Goal: Information Seeking & Learning: Learn about a topic

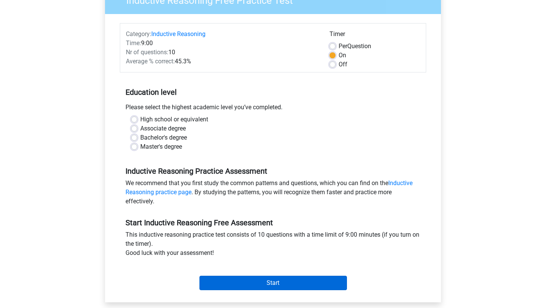
scroll to position [74, 0]
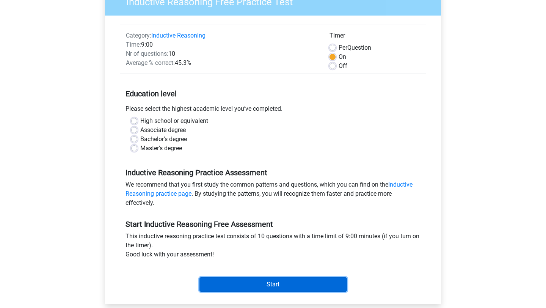
click at [228, 286] on input "Start" at bounding box center [274, 284] width 148 height 14
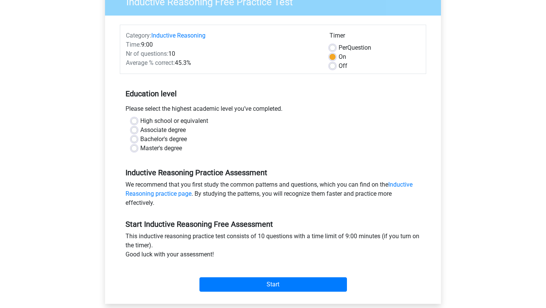
click at [135, 151] on div "Master's degree" at bounding box center [273, 148] width 284 height 9
click at [140, 147] on label "Master's degree" at bounding box center [161, 148] width 42 height 9
click at [133, 147] on input "Master's degree" at bounding box center [134, 148] width 6 height 8
radio input "true"
click at [140, 138] on label "Bachelor's degree" at bounding box center [163, 139] width 47 height 9
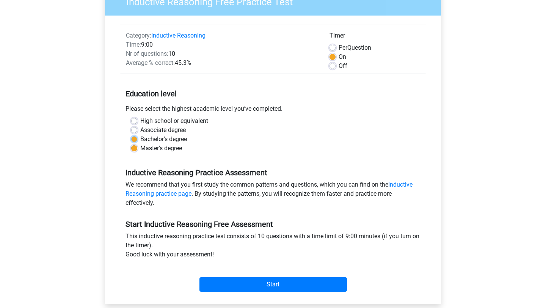
click at [133, 138] on input "Bachelor's degree" at bounding box center [134, 139] width 6 height 8
radio input "true"
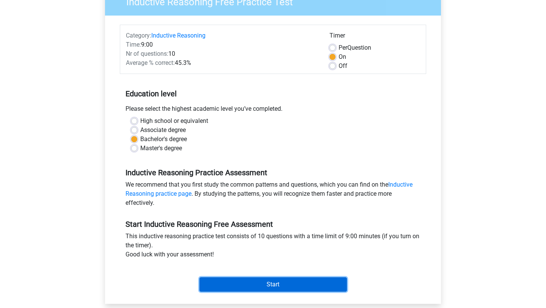
click at [234, 286] on input "Start" at bounding box center [274, 284] width 148 height 14
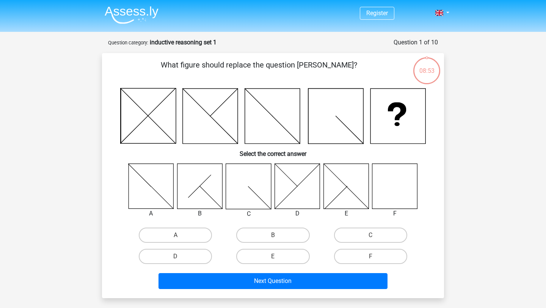
click at [360, 247] on div "F" at bounding box center [370, 256] width 97 height 21
click at [360, 254] on label "F" at bounding box center [370, 256] width 73 height 15
click at [371, 256] on input "F" at bounding box center [373, 258] width 5 height 5
radio input "true"
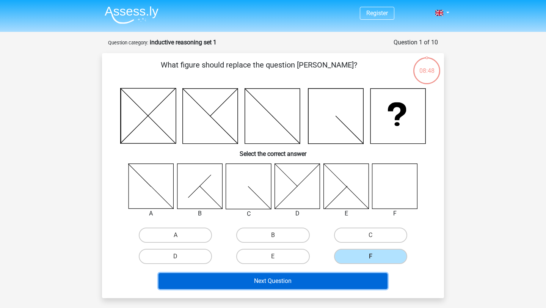
click at [339, 281] on button "Next Question" at bounding box center [273, 281] width 229 height 16
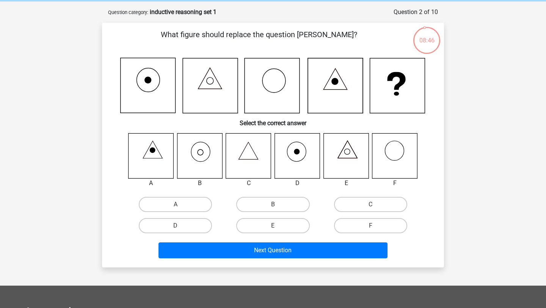
scroll to position [27, 0]
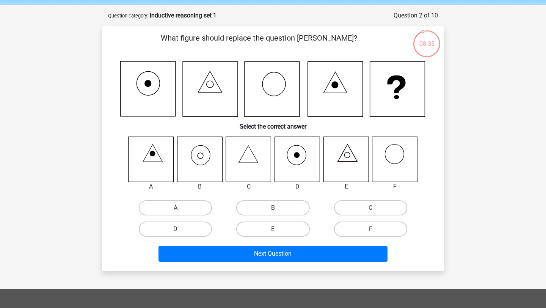
click at [259, 209] on label "B" at bounding box center [272, 207] width 73 height 15
click at [273, 209] on input "B" at bounding box center [275, 210] width 5 height 5
radio input "true"
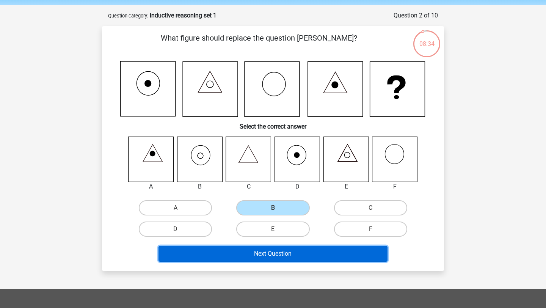
click at [264, 255] on button "Next Question" at bounding box center [273, 254] width 229 height 16
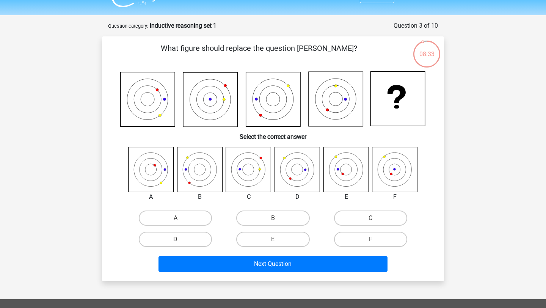
scroll to position [16, 0]
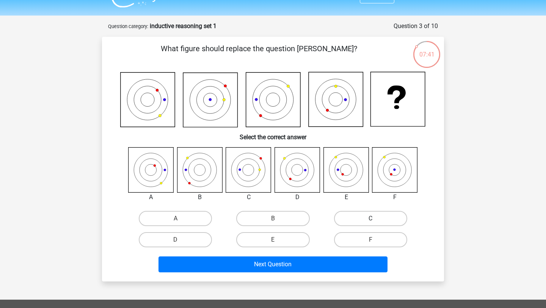
click at [374, 215] on label "C" at bounding box center [370, 218] width 73 height 15
click at [374, 218] on input "C" at bounding box center [373, 220] width 5 height 5
radio input "true"
click at [259, 231] on div "E" at bounding box center [272, 239] width 97 height 21
click at [259, 236] on label "E" at bounding box center [272, 239] width 73 height 15
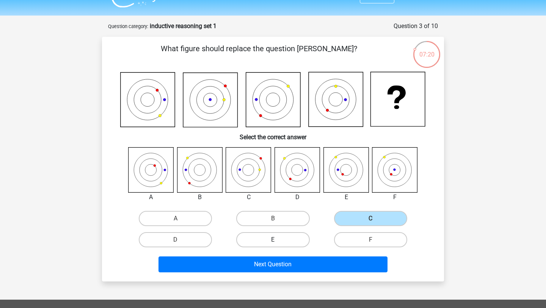
click at [273, 240] on input "E" at bounding box center [275, 242] width 5 height 5
radio input "true"
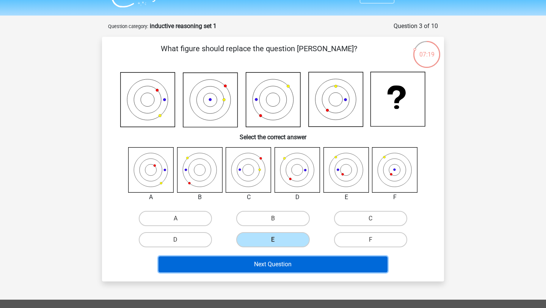
click at [262, 266] on button "Next Question" at bounding box center [273, 264] width 229 height 16
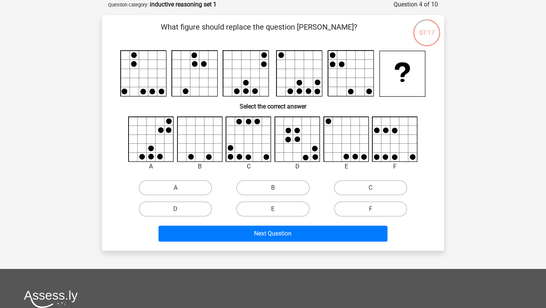
scroll to position [23, 0]
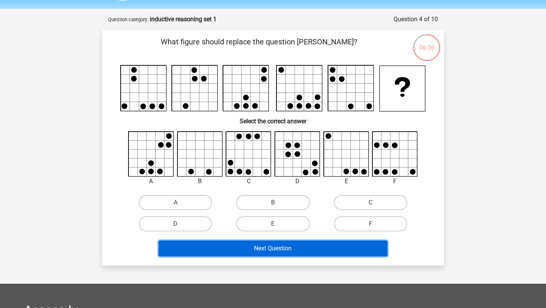
click at [265, 249] on button "Next Question" at bounding box center [273, 248] width 229 height 16
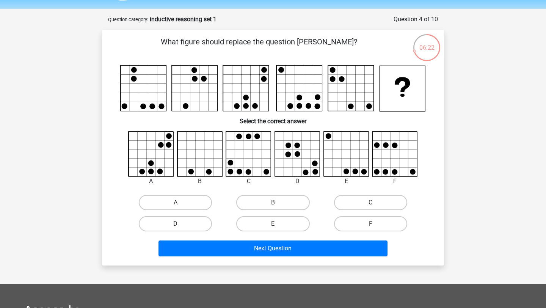
click at [198, 195] on label "A" at bounding box center [175, 202] width 73 height 15
click at [181, 203] on input "A" at bounding box center [178, 205] width 5 height 5
radio input "true"
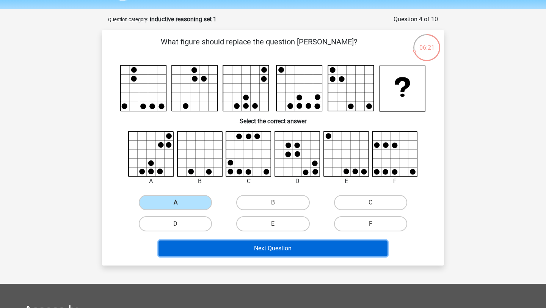
click at [221, 247] on button "Next Question" at bounding box center [273, 248] width 229 height 16
click at [231, 251] on button "Next Question" at bounding box center [273, 248] width 229 height 16
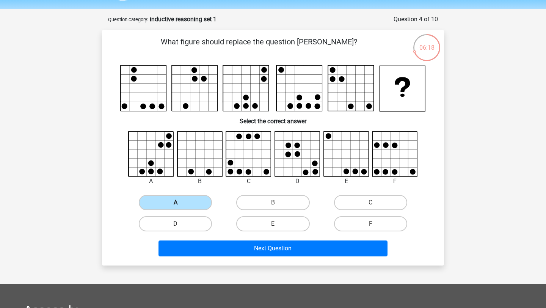
click at [175, 195] on label "A" at bounding box center [175, 202] width 73 height 15
click at [176, 203] on input "A" at bounding box center [178, 205] width 5 height 5
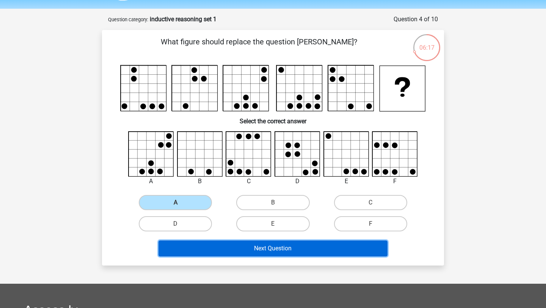
click at [212, 251] on button "Next Question" at bounding box center [273, 248] width 229 height 16
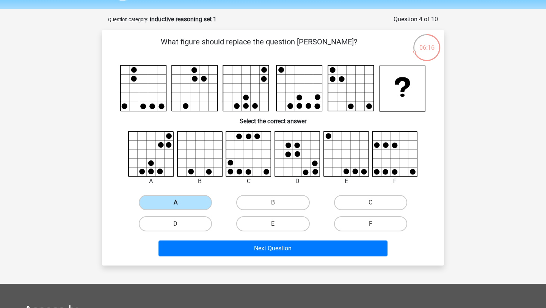
click at [185, 205] on label "A" at bounding box center [175, 202] width 73 height 15
click at [181, 205] on input "A" at bounding box center [178, 205] width 5 height 5
click at [193, 222] on label "D" at bounding box center [175, 223] width 73 height 15
click at [181, 224] on input "D" at bounding box center [178, 226] width 5 height 5
radio input "true"
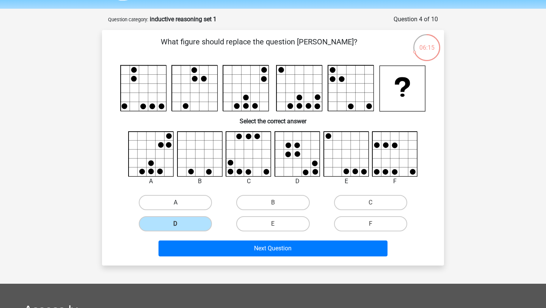
click at [188, 205] on label "A" at bounding box center [175, 202] width 73 height 15
click at [181, 205] on input "A" at bounding box center [178, 205] width 5 height 5
radio input "true"
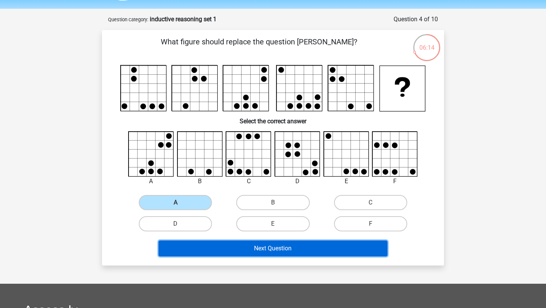
click at [202, 247] on button "Next Question" at bounding box center [273, 248] width 229 height 16
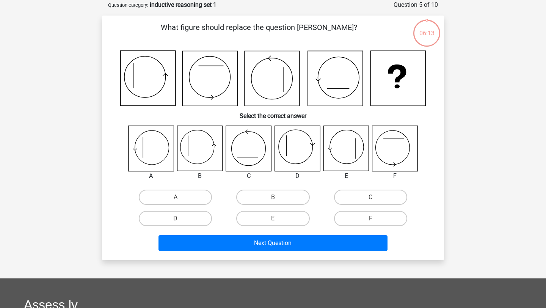
scroll to position [38, 0]
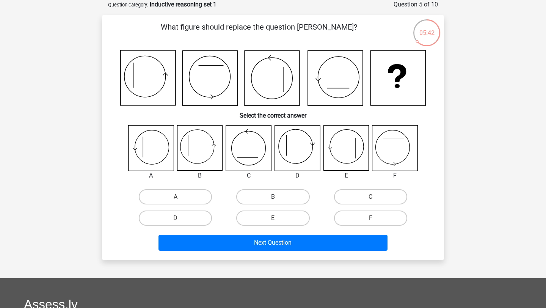
click at [250, 195] on label "B" at bounding box center [272, 196] width 73 height 15
click at [273, 197] on input "B" at bounding box center [275, 199] width 5 height 5
radio input "true"
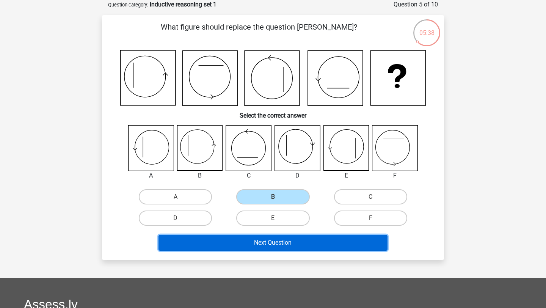
click at [249, 247] on button "Next Question" at bounding box center [273, 243] width 229 height 16
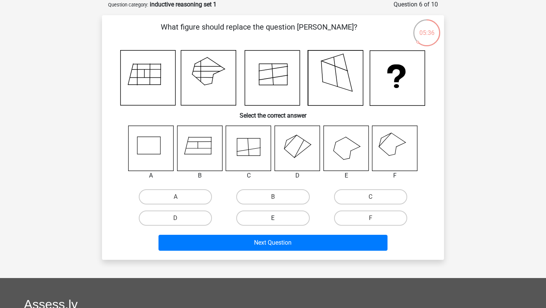
scroll to position [35, 0]
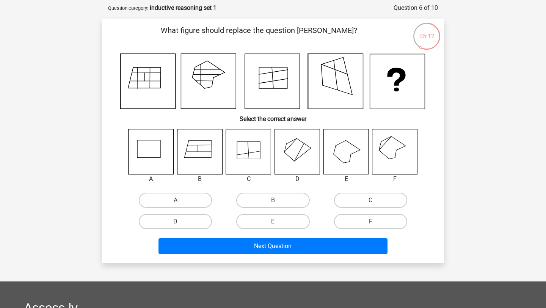
click at [353, 223] on label "F" at bounding box center [370, 221] width 73 height 15
click at [371, 223] on input "F" at bounding box center [373, 224] width 5 height 5
radio input "true"
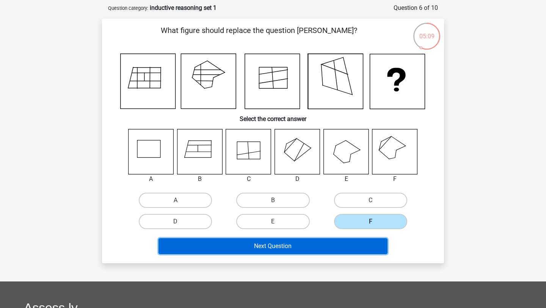
click at [317, 249] on button "Next Question" at bounding box center [273, 246] width 229 height 16
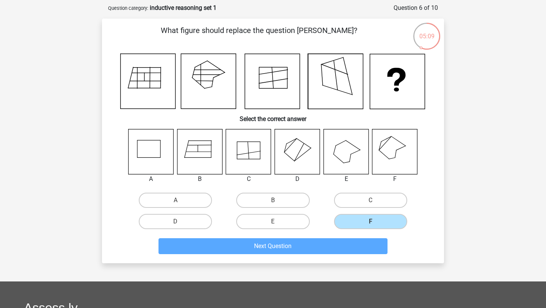
scroll to position [38, 0]
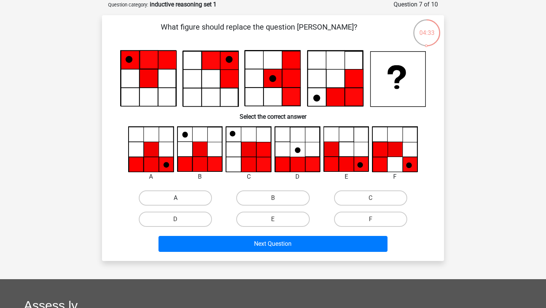
click at [172, 196] on label "A" at bounding box center [175, 197] width 73 height 15
click at [176, 198] on input "A" at bounding box center [178, 200] width 5 height 5
radio input "true"
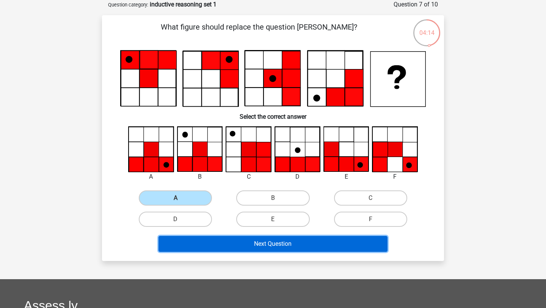
click at [249, 245] on button "Next Question" at bounding box center [273, 244] width 229 height 16
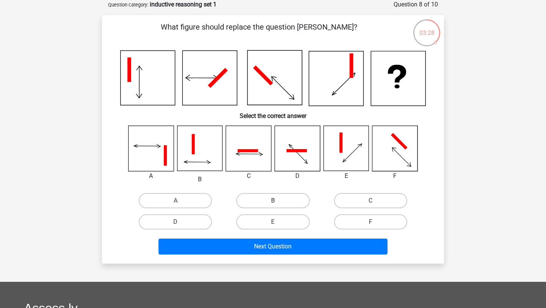
click at [255, 201] on label "B" at bounding box center [272, 200] width 73 height 15
click at [273, 201] on input "B" at bounding box center [275, 203] width 5 height 5
radio input "true"
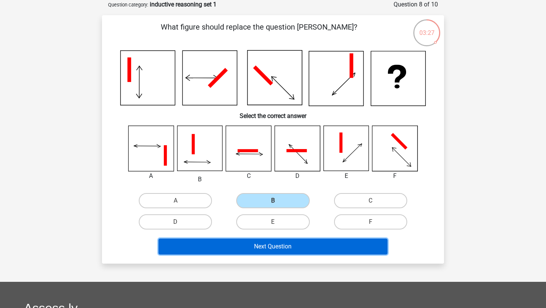
click at [259, 251] on button "Next Question" at bounding box center [273, 247] width 229 height 16
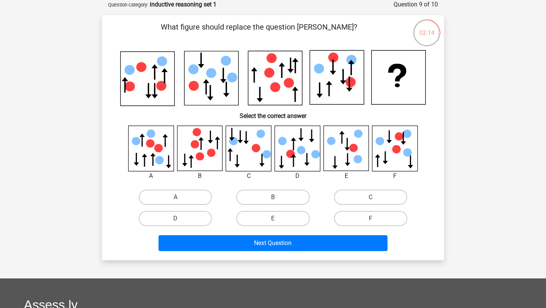
click at [177, 219] on input "D" at bounding box center [178, 220] width 5 height 5
radio input "true"
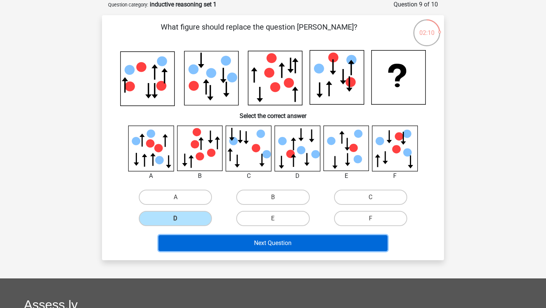
click at [201, 242] on button "Next Question" at bounding box center [273, 243] width 229 height 16
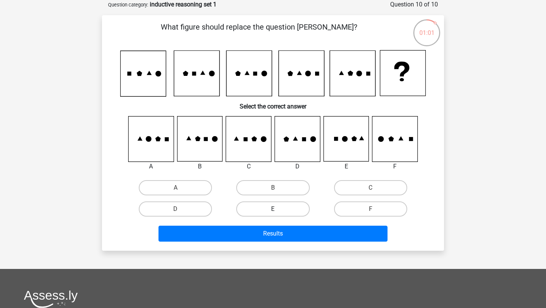
click at [251, 209] on label "E" at bounding box center [272, 208] width 73 height 15
click at [273, 209] on input "E" at bounding box center [275, 211] width 5 height 5
radio input "true"
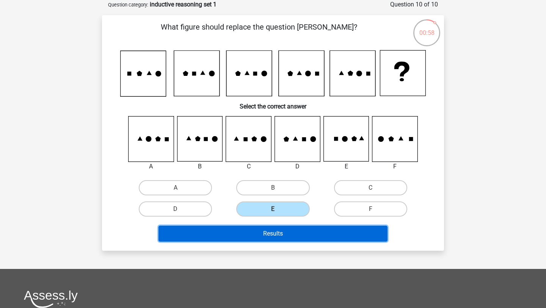
click at [256, 235] on button "Results" at bounding box center [273, 234] width 229 height 16
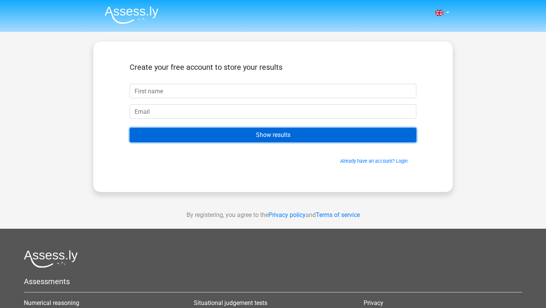
click at [234, 136] on input "Show results" at bounding box center [273, 135] width 287 height 14
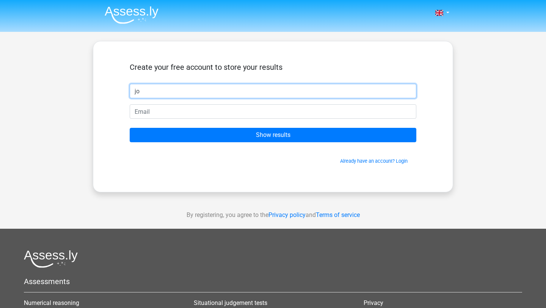
type input "jo"
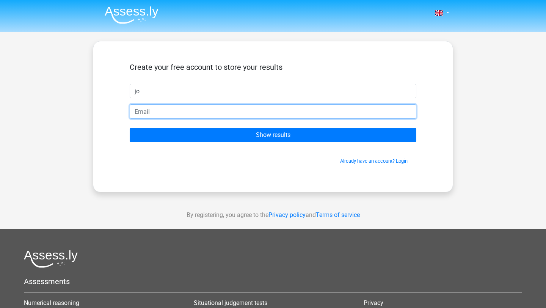
click at [147, 113] on input "email" at bounding box center [273, 111] width 287 height 14
type input "reveluv207@gmail.com"
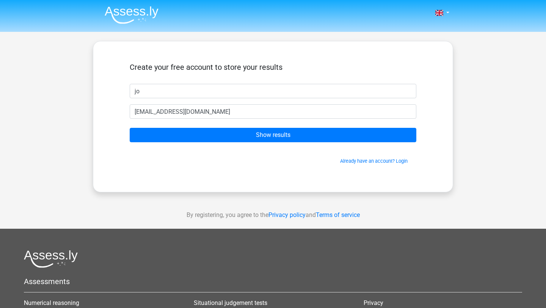
click at [186, 126] on form "Create your free account to store your results jo reveluv207@gmail.com Show res…" at bounding box center [273, 114] width 287 height 102
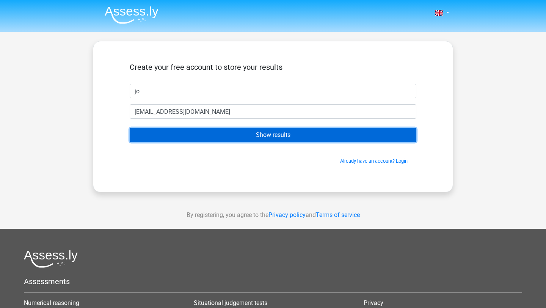
click at [186, 131] on input "Show results" at bounding box center [273, 135] width 287 height 14
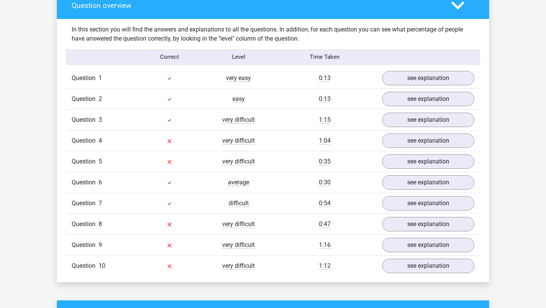
scroll to position [571, 0]
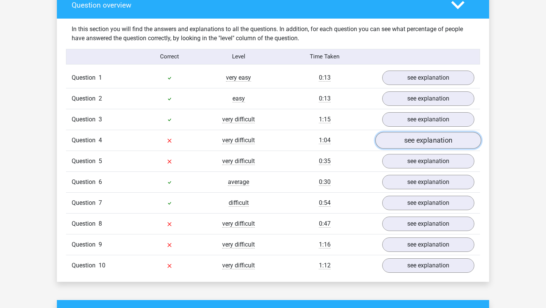
click at [396, 141] on link "see explanation" at bounding box center [428, 140] width 106 height 17
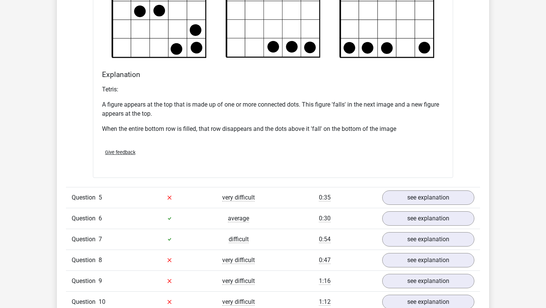
scroll to position [990, 0]
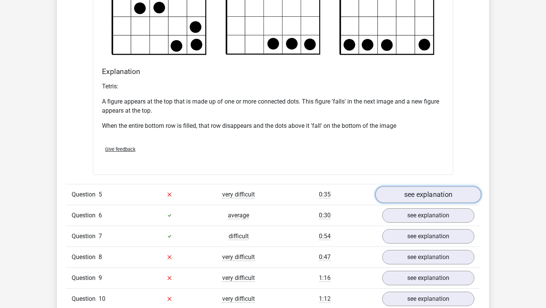
click at [401, 192] on link "see explanation" at bounding box center [428, 194] width 106 height 17
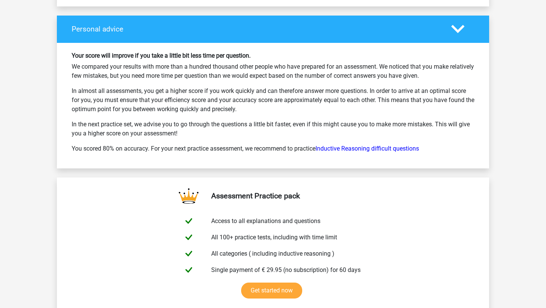
scroll to position [2198, 0]
